Goal: Communication & Community: Answer question/provide support

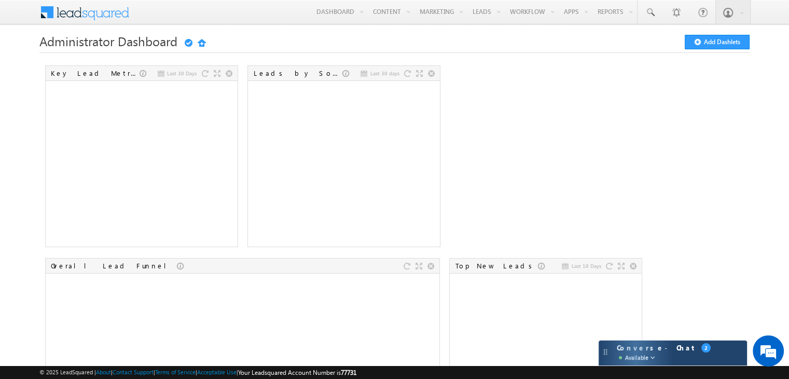
click at [650, 349] on span "Converse - Chat Available" at bounding box center [656, 353] width 79 height 20
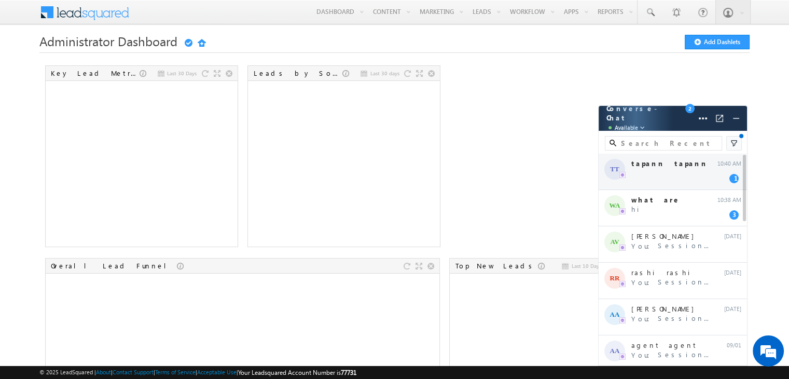
click at [663, 174] on div "TT tapann tapann 10:40 AM 1" at bounding box center [672, 171] width 148 height 36
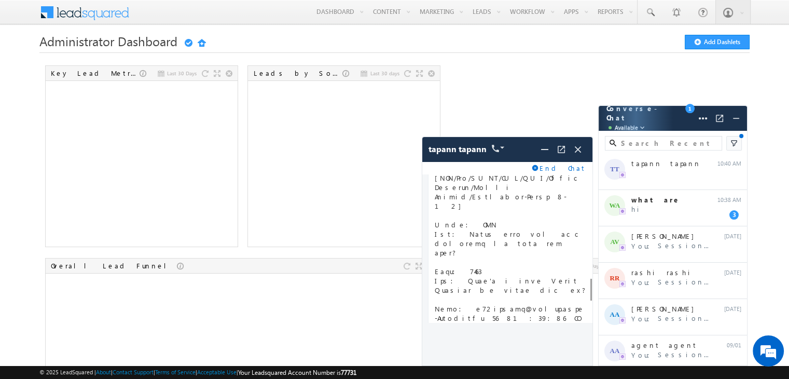
scroll to position [716, 0]
click at [674, 211] on div "WA what are hi 10:38 AM 3" at bounding box center [672, 208] width 148 height 36
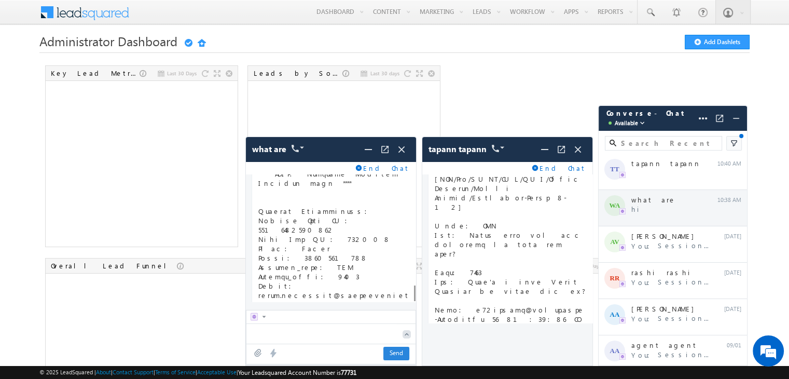
scroll to position [988, 0]
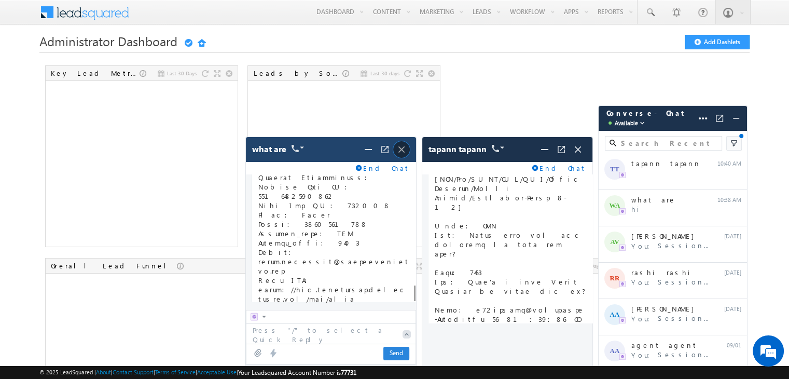
click at [404, 150] on img at bounding box center [401, 149] width 11 height 11
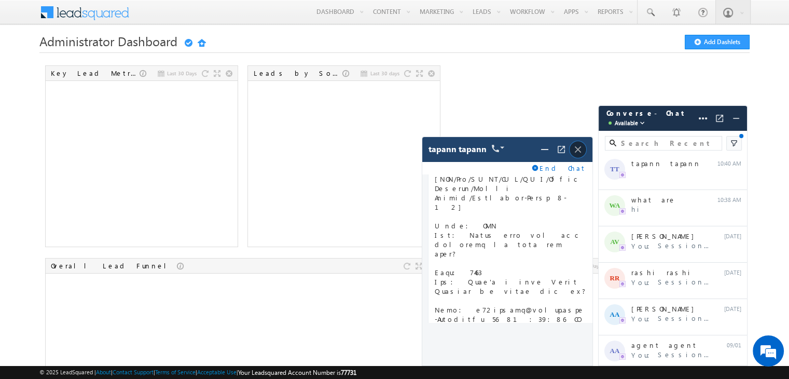
click at [578, 149] on img at bounding box center [577, 149] width 11 height 11
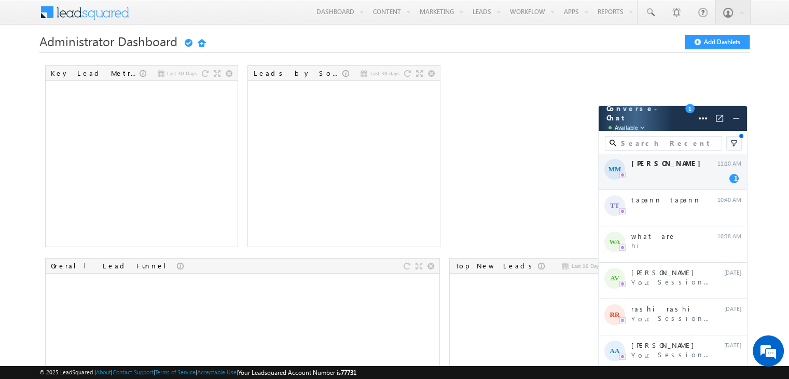
click at [667, 165] on div "MM [PERSON_NAME] 11:10 AM 1" at bounding box center [672, 171] width 148 height 36
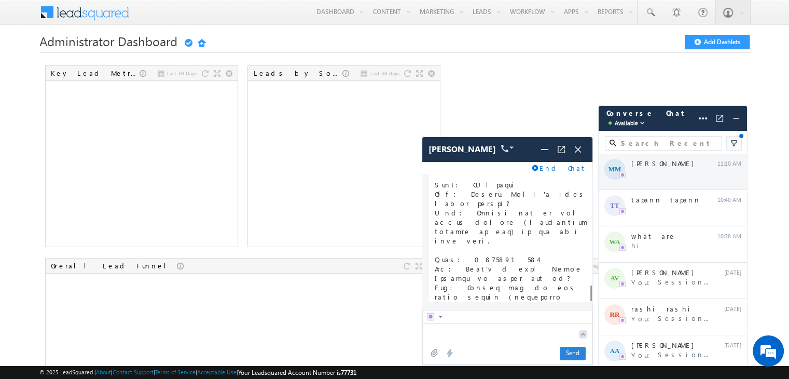
scroll to position [1267, 0]
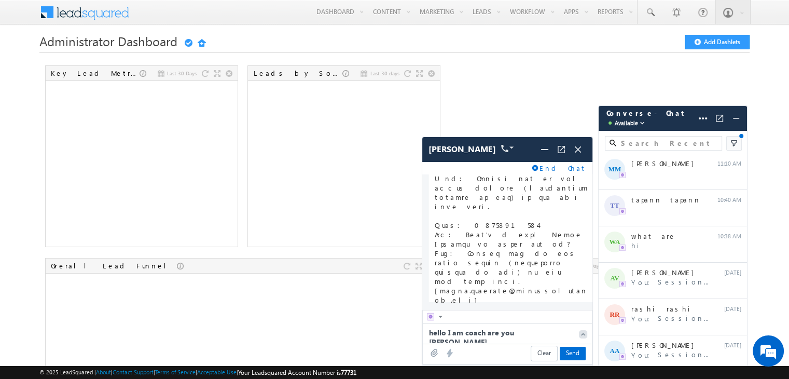
type textarea "hello I am coach are you [PERSON_NAME]"
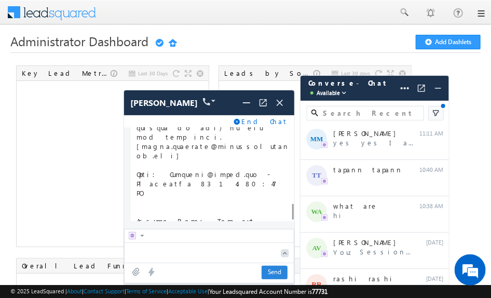
scroll to position [1416, 0]
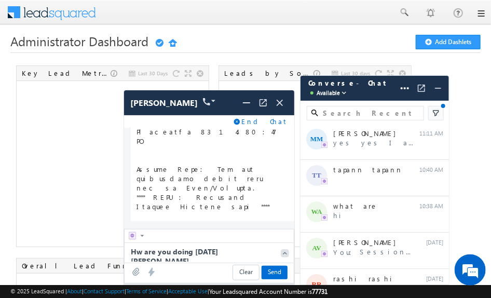
type textarea "Hw are you doing [DATE] [PERSON_NAME]?"
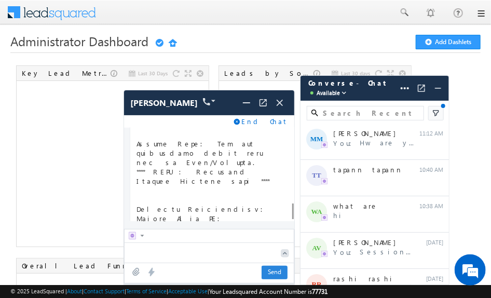
scroll to position [1479, 0]
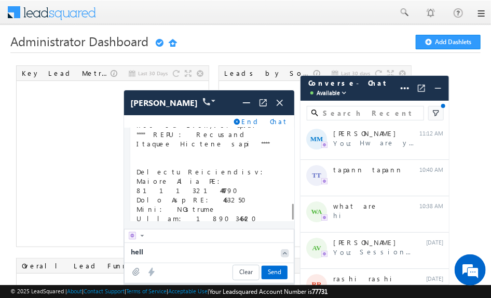
type textarea "hello"
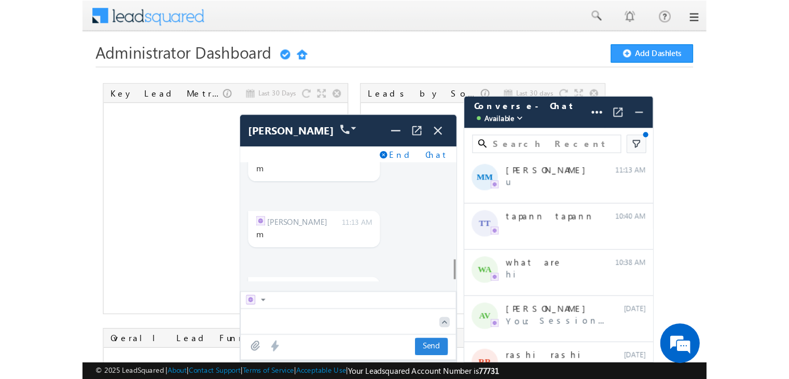
scroll to position [2371, 0]
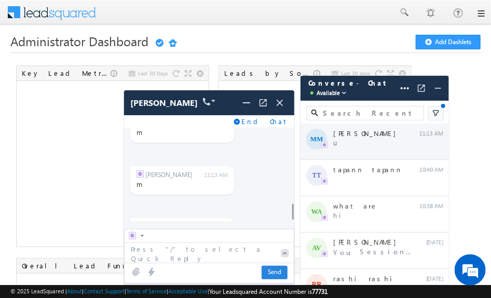
click at [379, 150] on div "MM [PERSON_NAME] u 11:13 AM" at bounding box center [374, 141] width 148 height 36
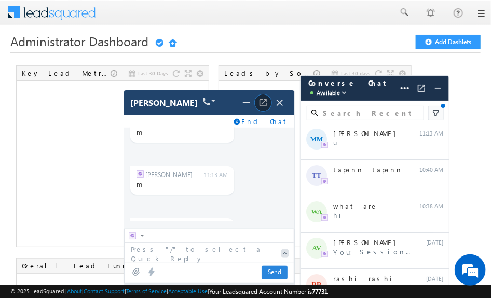
click at [259, 104] on img at bounding box center [263, 102] width 10 height 10
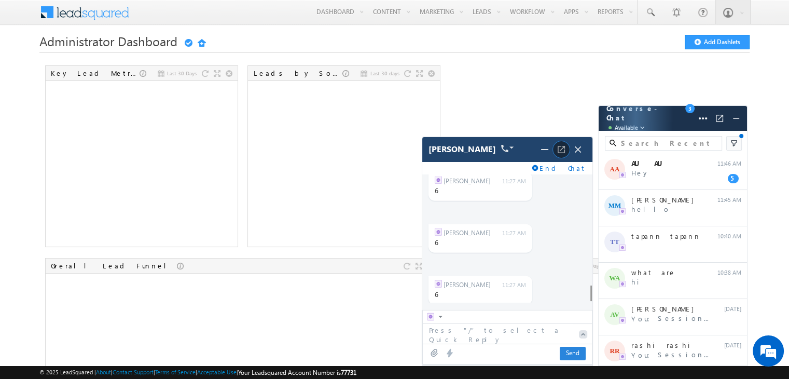
scroll to position [6819, 0]
click at [458, 152] on span "[PERSON_NAME]" at bounding box center [461, 149] width 67 height 10
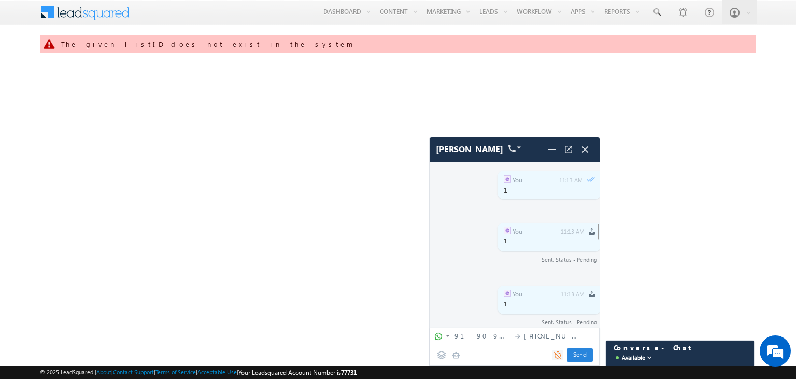
scroll to position [964, 0]
